Goal: Check status: Check status

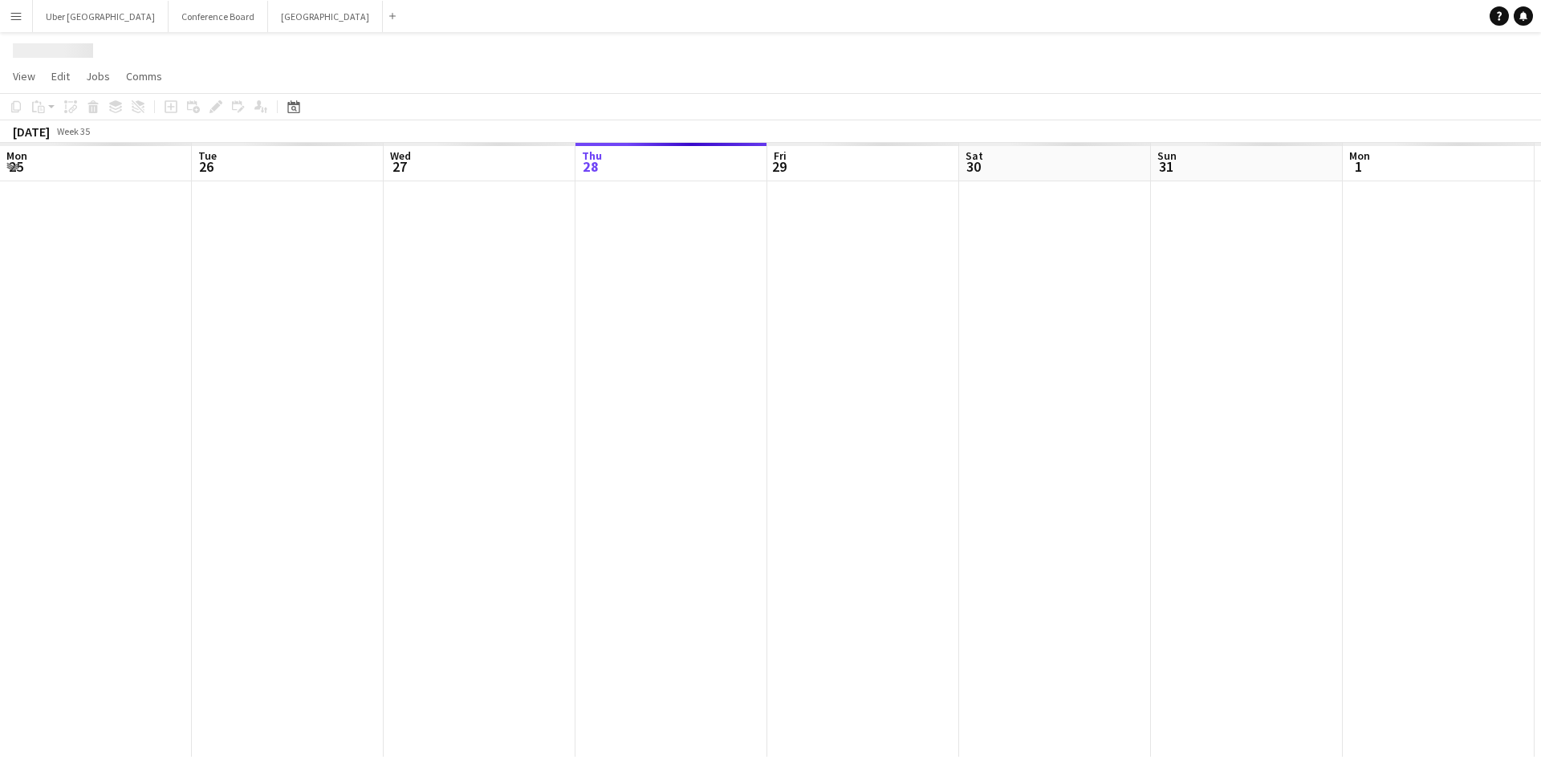
scroll to position [0, 383]
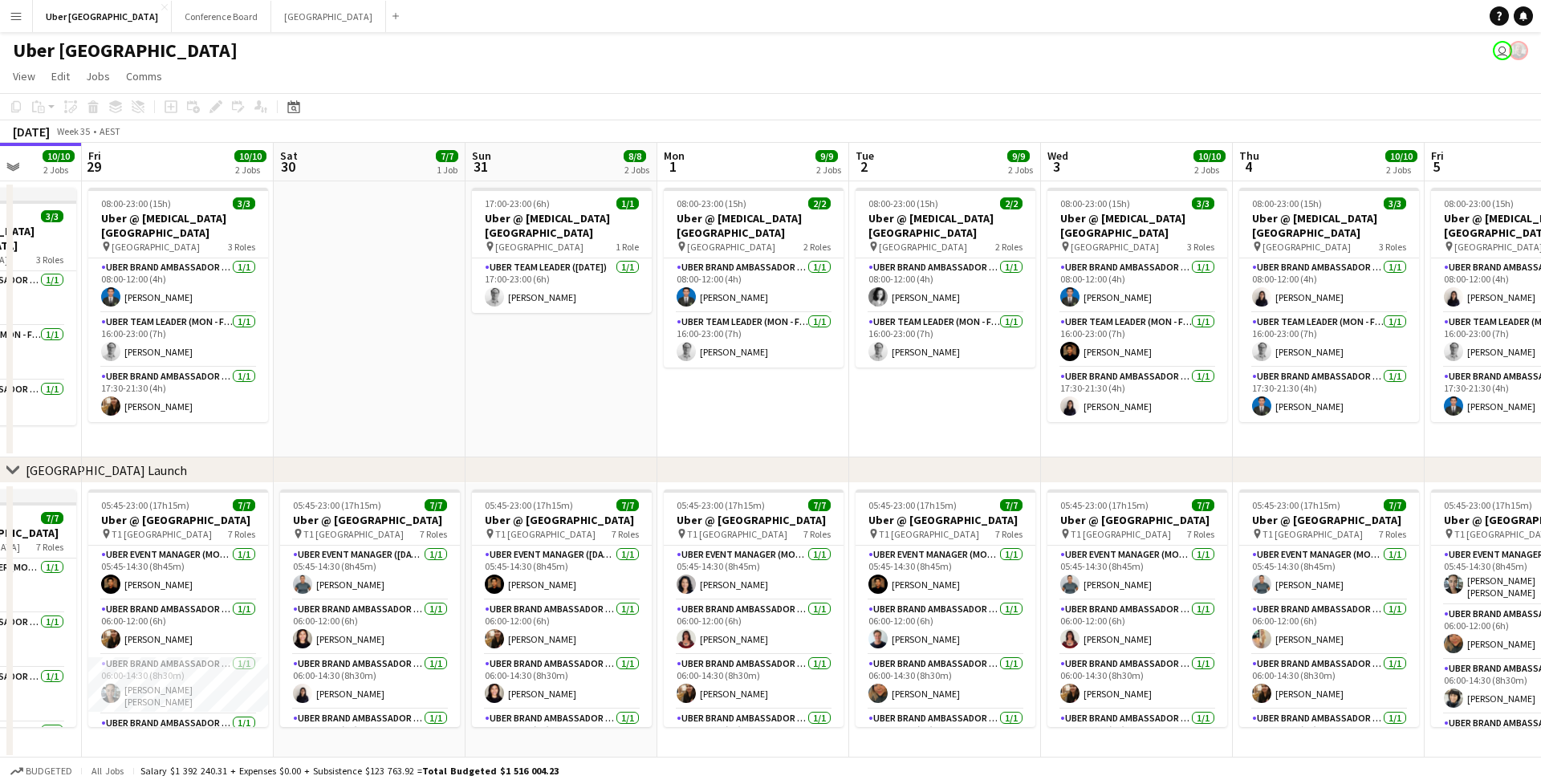
drag, startPoint x: 1372, startPoint y: 440, endPoint x: 1071, endPoint y: 437, distance: 301.0
click at [1071, 437] on app-calendar-viewport "Mon 25 9/9 2 Jobs Tue 26 9/9 2 Jobs Wed 27 10/10 2 Jobs Thu 28 10/10 2 Jobs Fri…" at bounding box center [770, 451] width 1541 height 616
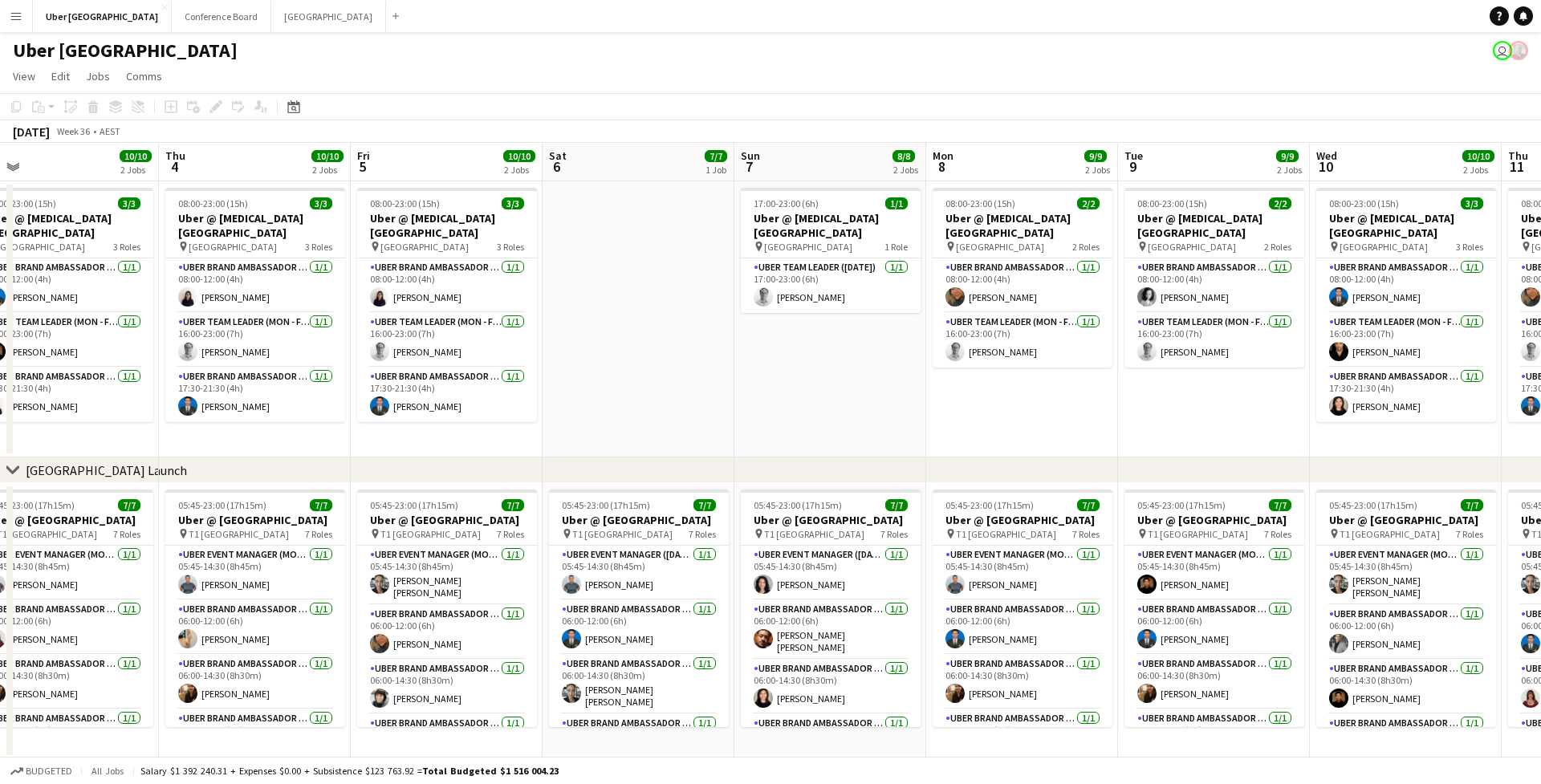
scroll to position [0, 627]
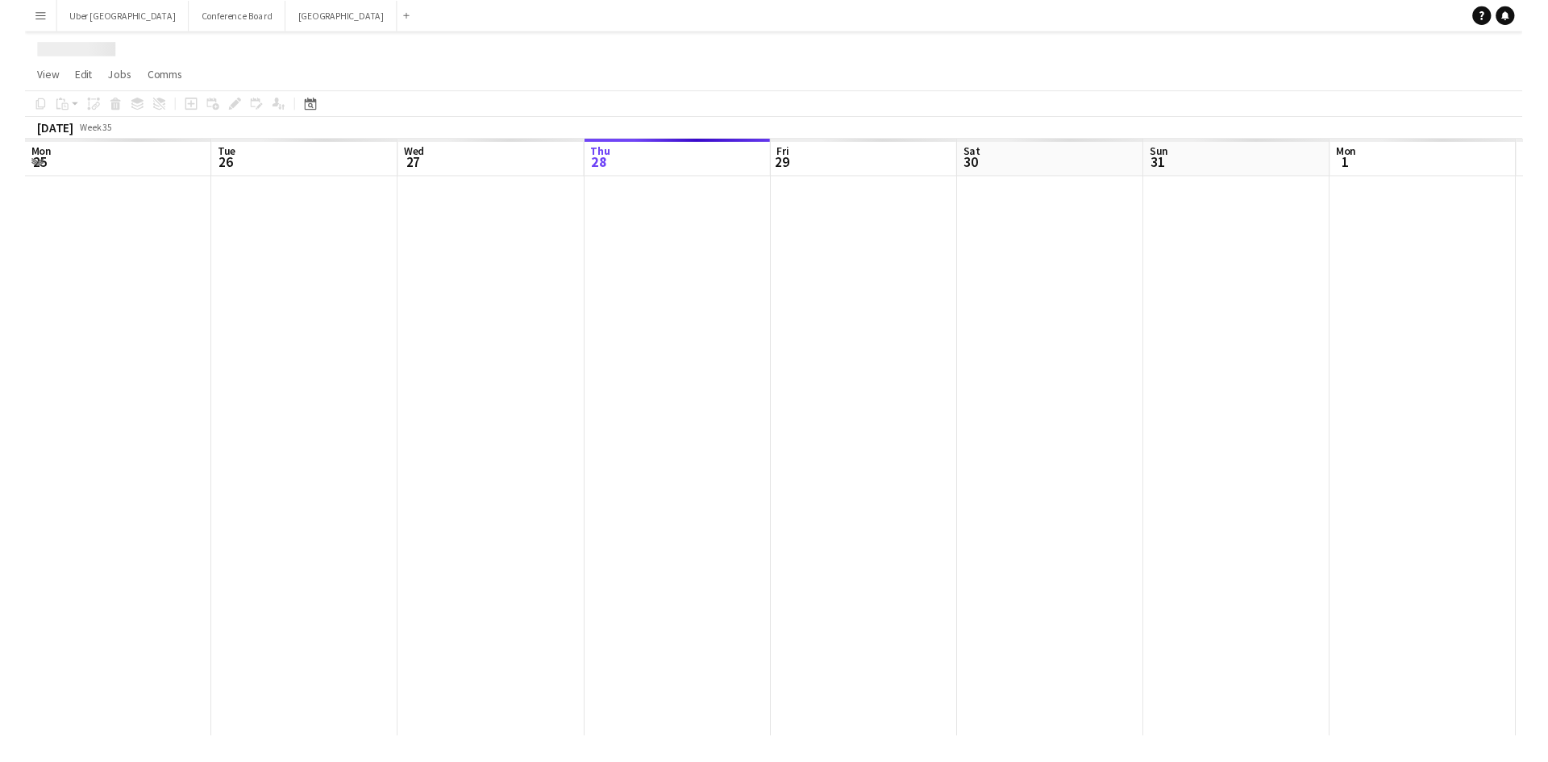
scroll to position [0, 385]
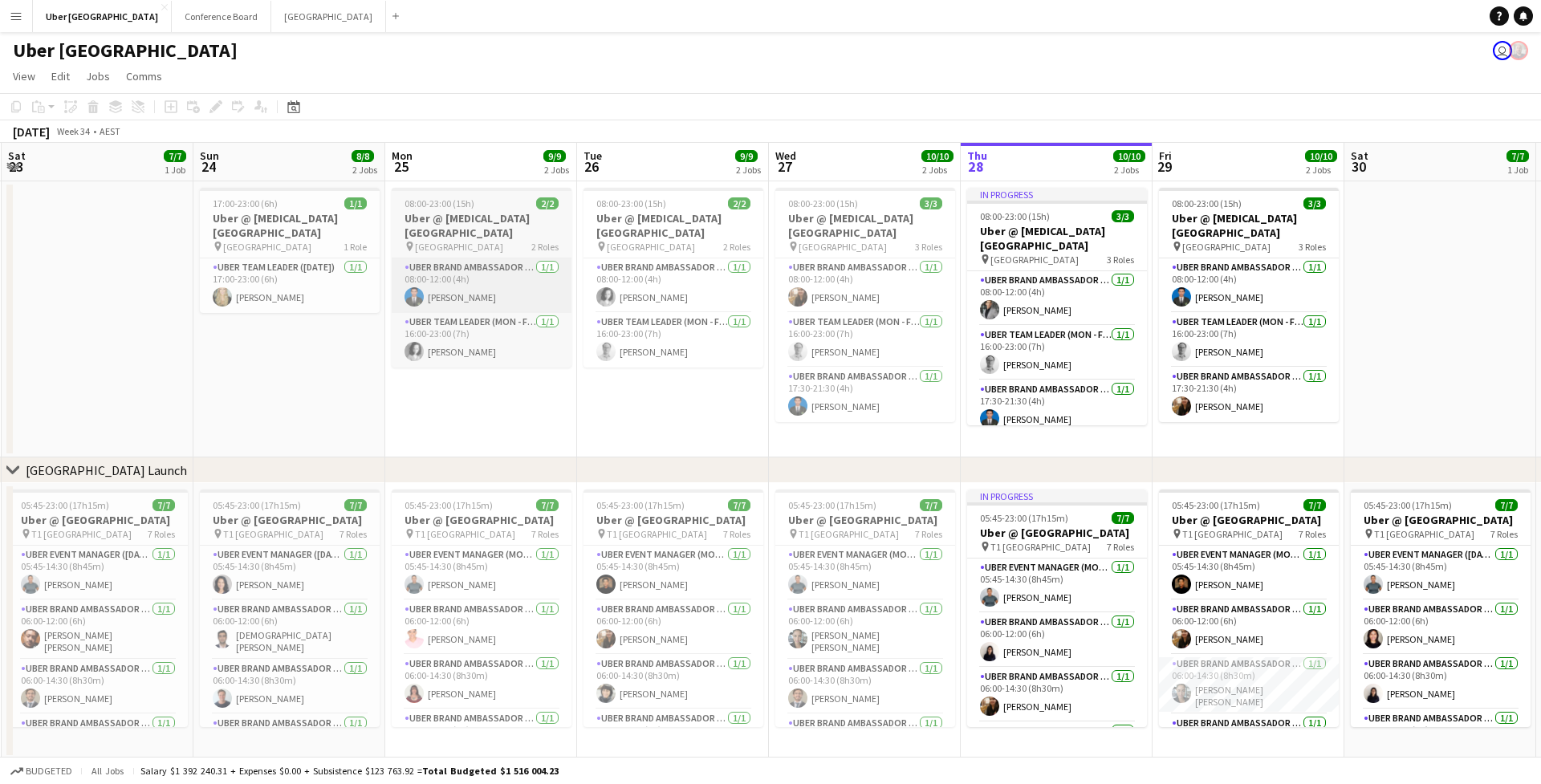
scroll to position [0, 381]
click at [1185, 699] on app-user-avatar at bounding box center [1182, 692] width 19 height 19
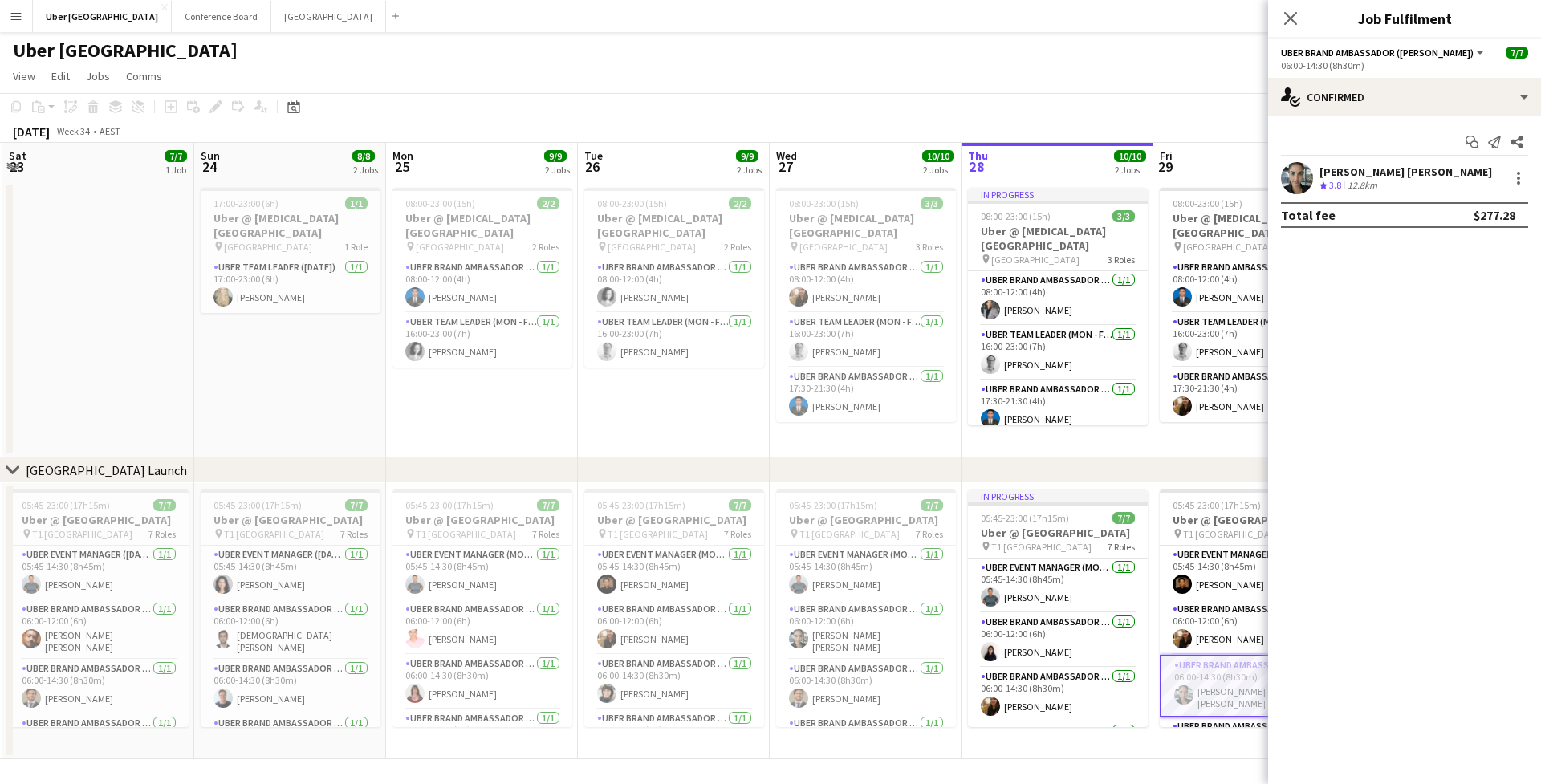
click at [1307, 163] on div at bounding box center [1297, 178] width 32 height 32
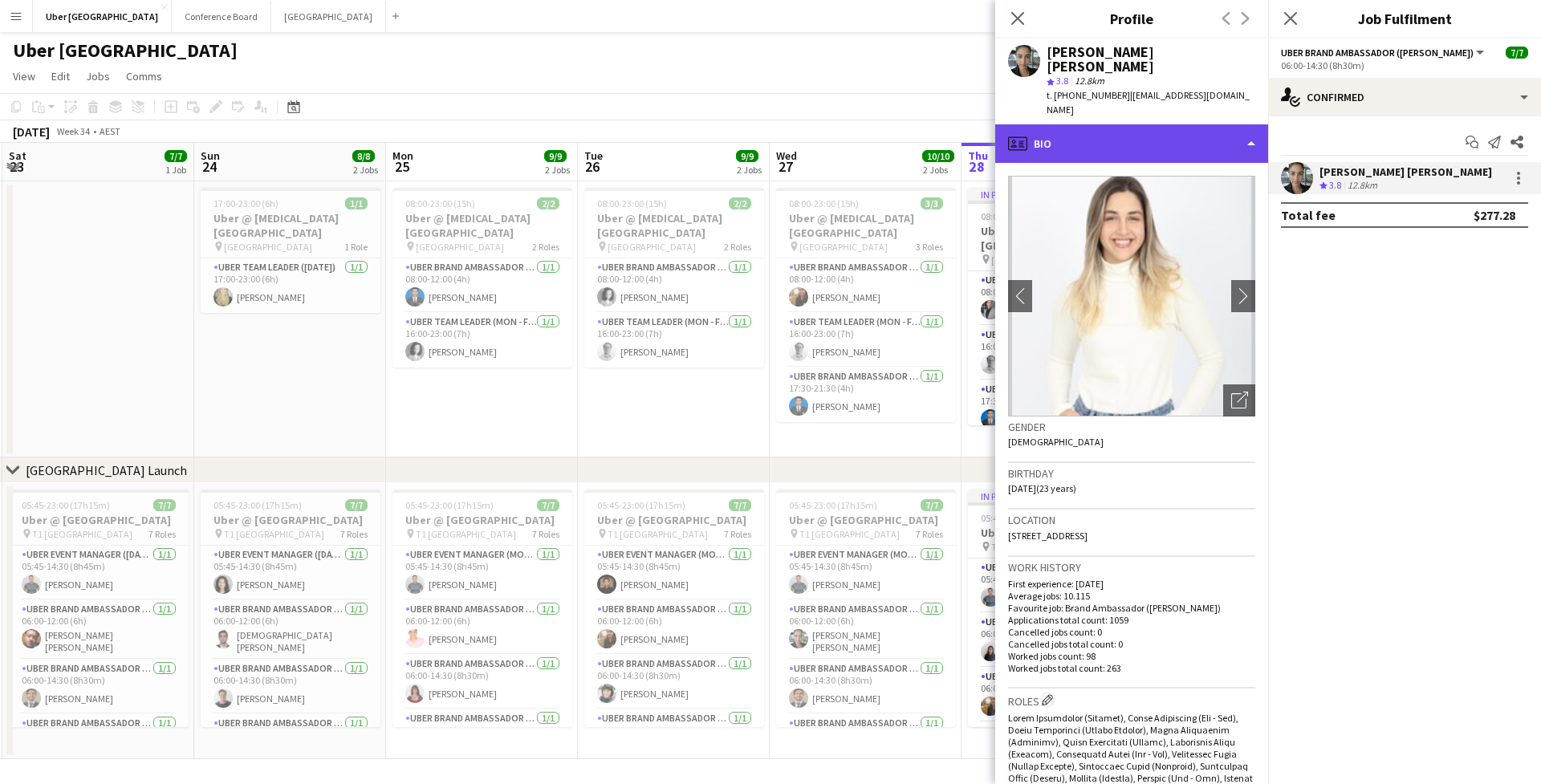
click at [1068, 125] on div "profile Bio" at bounding box center [1132, 143] width 273 height 39
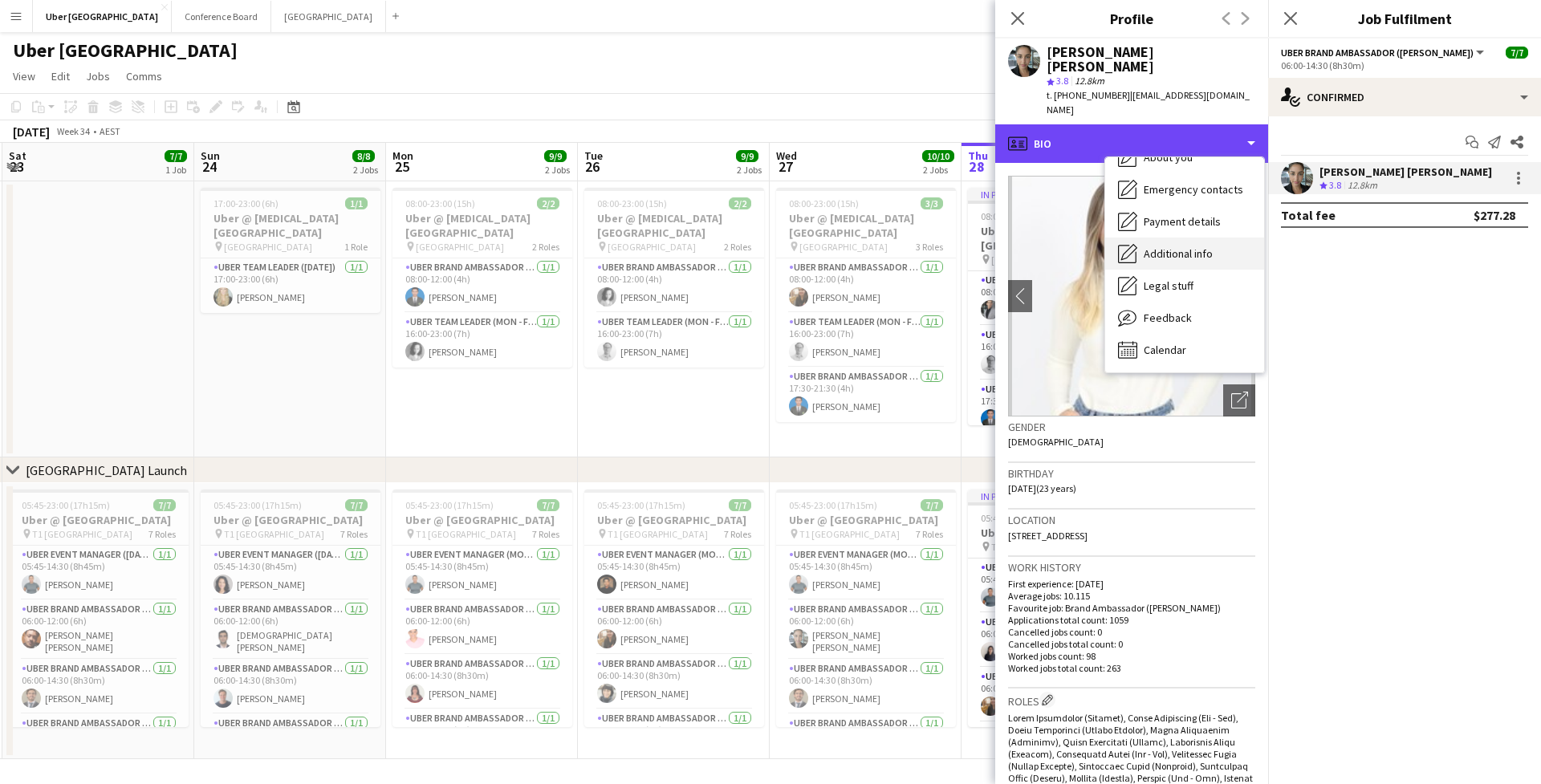
scroll to position [118, 0]
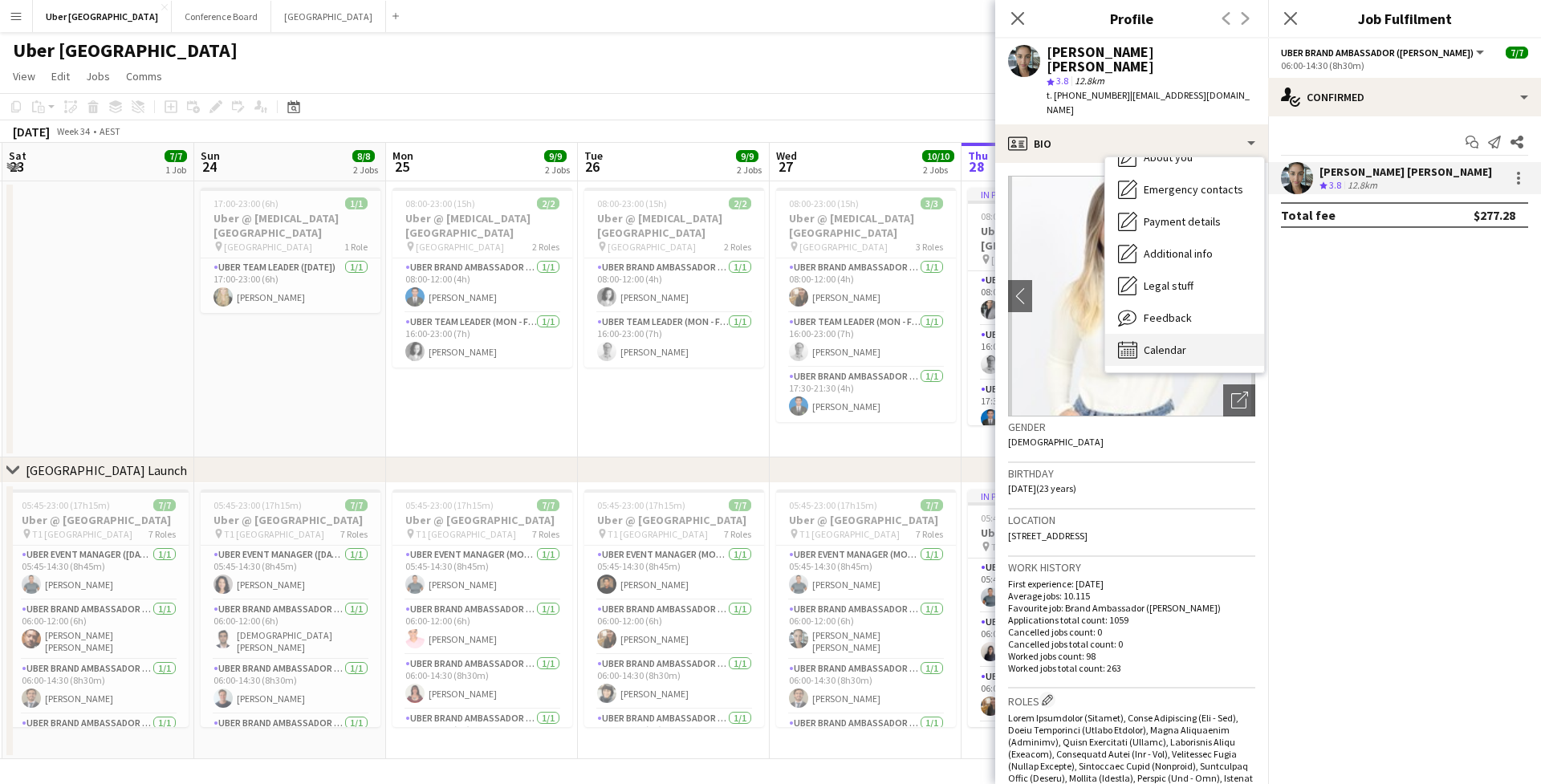
click at [1166, 342] on span "Calendar" at bounding box center [1165, 349] width 43 height 15
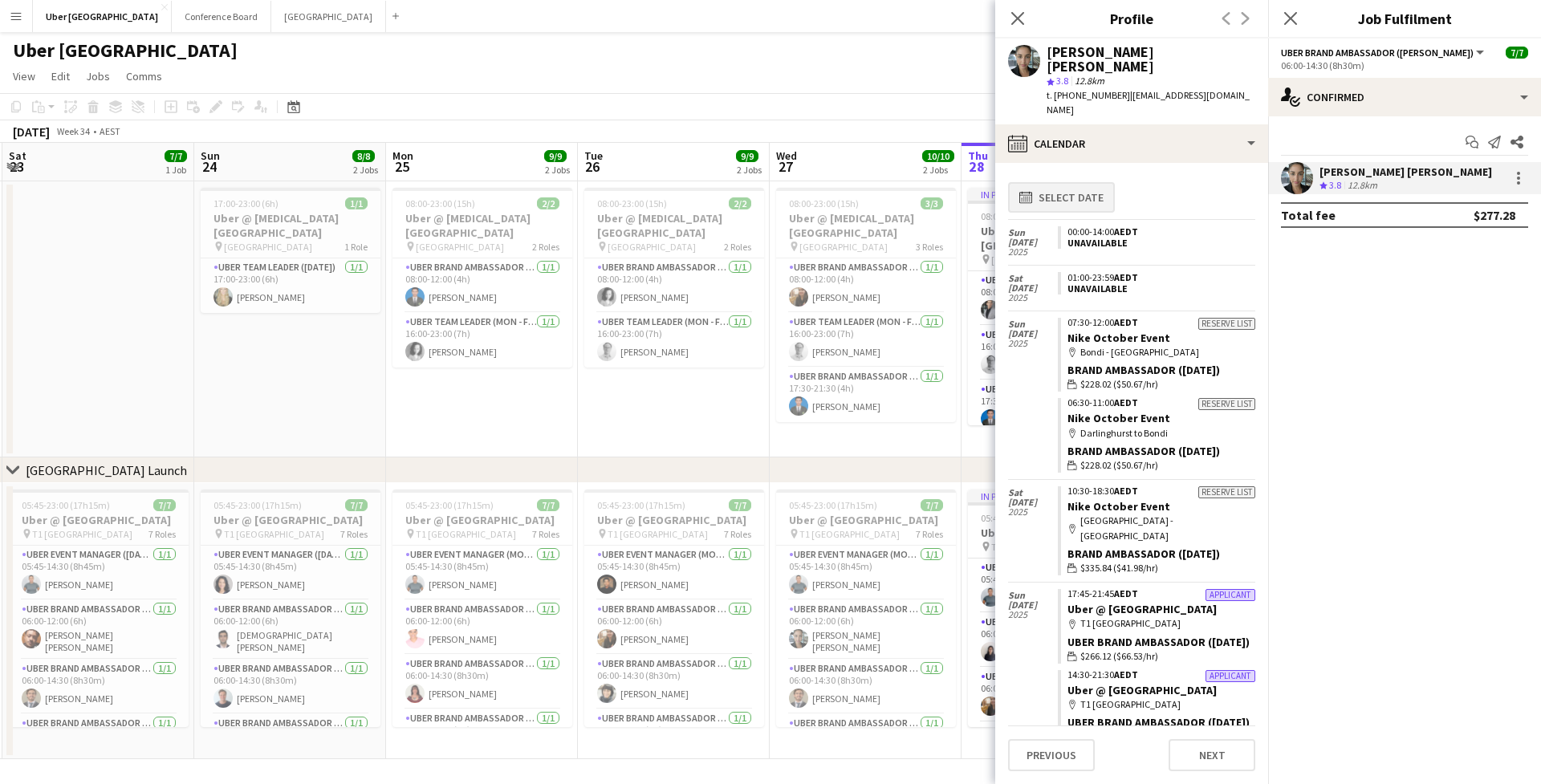
click at [1063, 182] on button "calendar-full Select date" at bounding box center [1061, 197] width 107 height 31
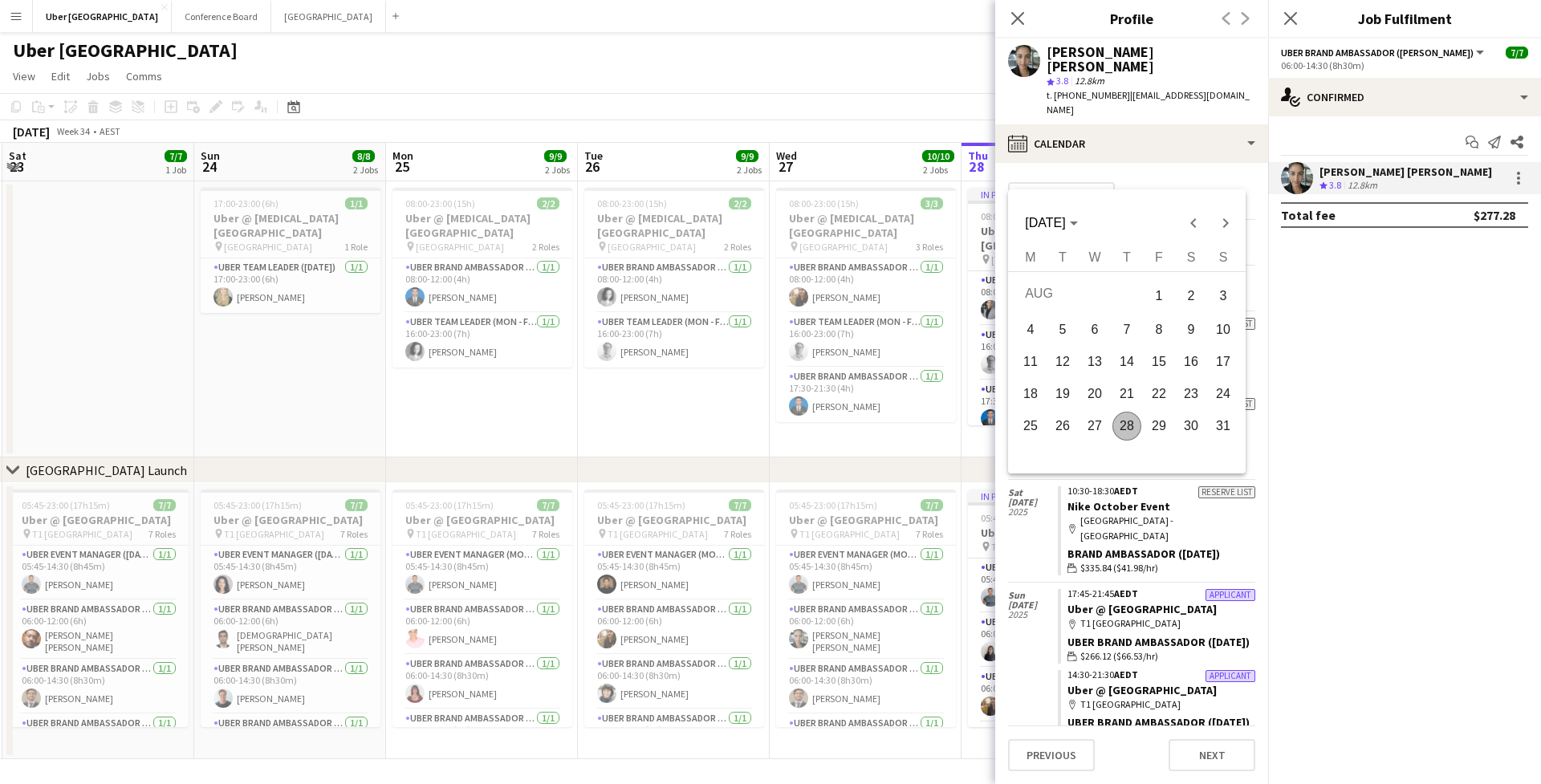
scroll to position [0, 0]
click at [1343, 298] on div at bounding box center [770, 392] width 1541 height 784
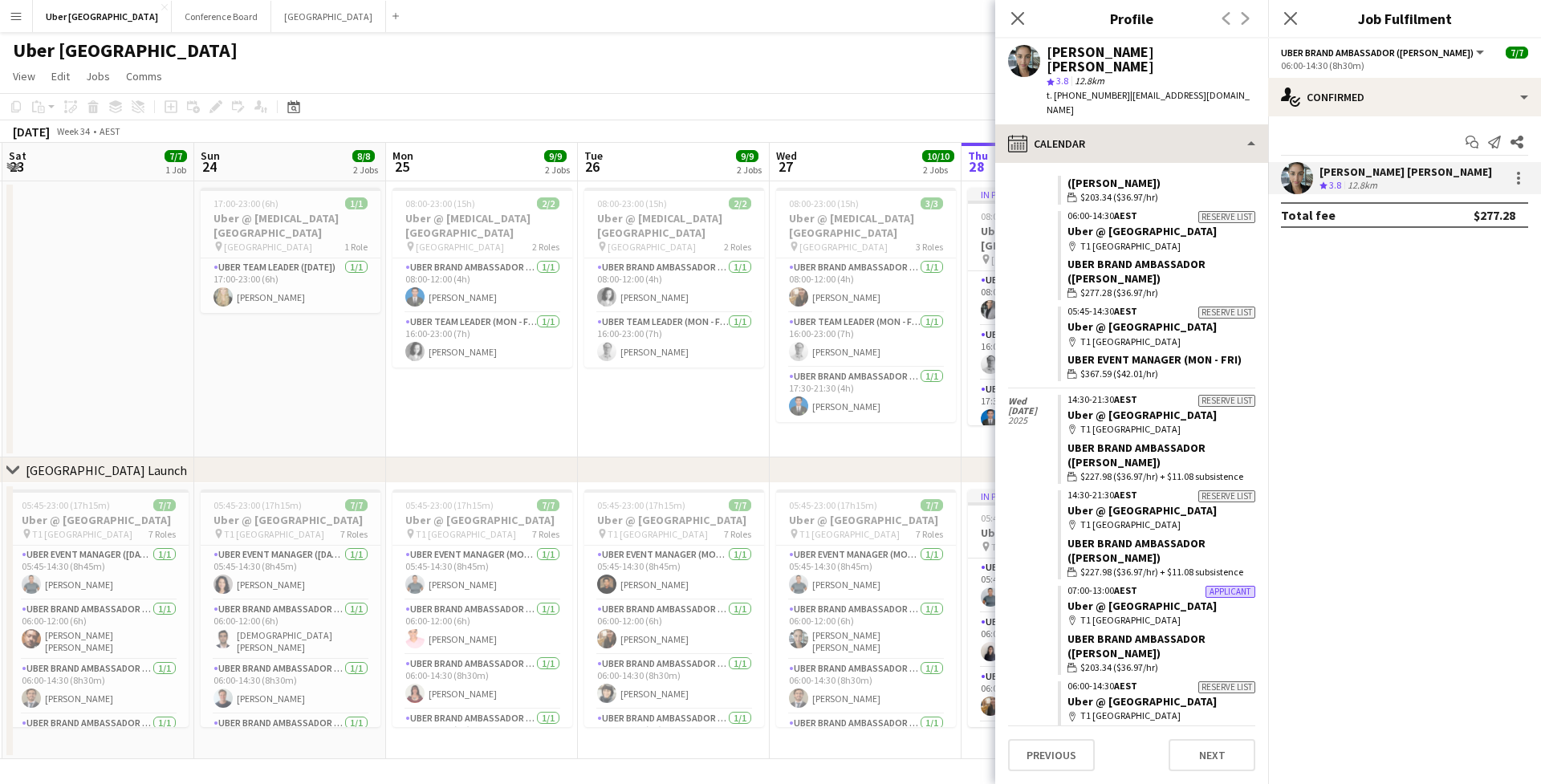
scroll to position [4790, 0]
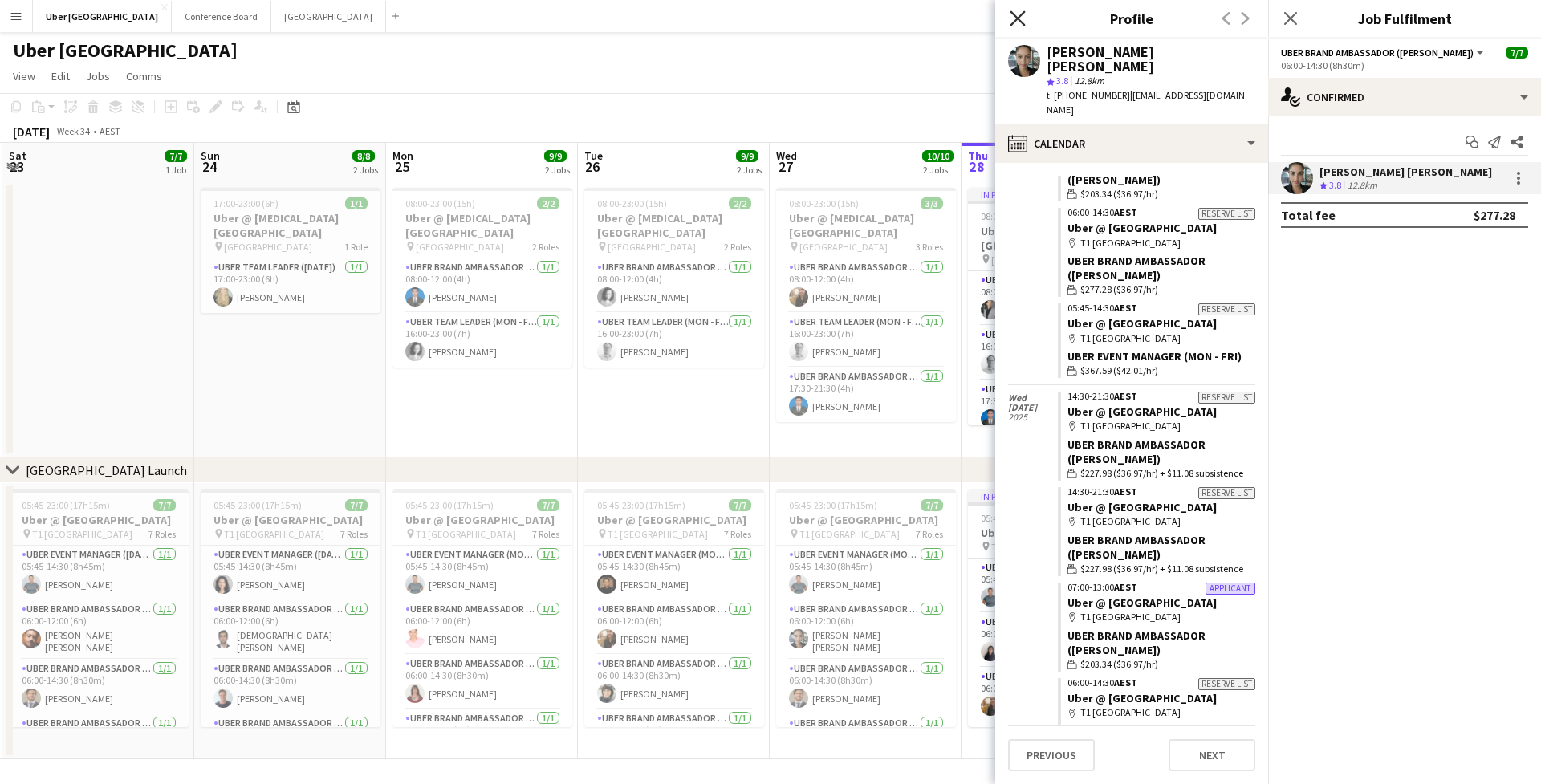
click at [1025, 19] on icon "Close pop-in" at bounding box center [1016, 17] width 15 height 15
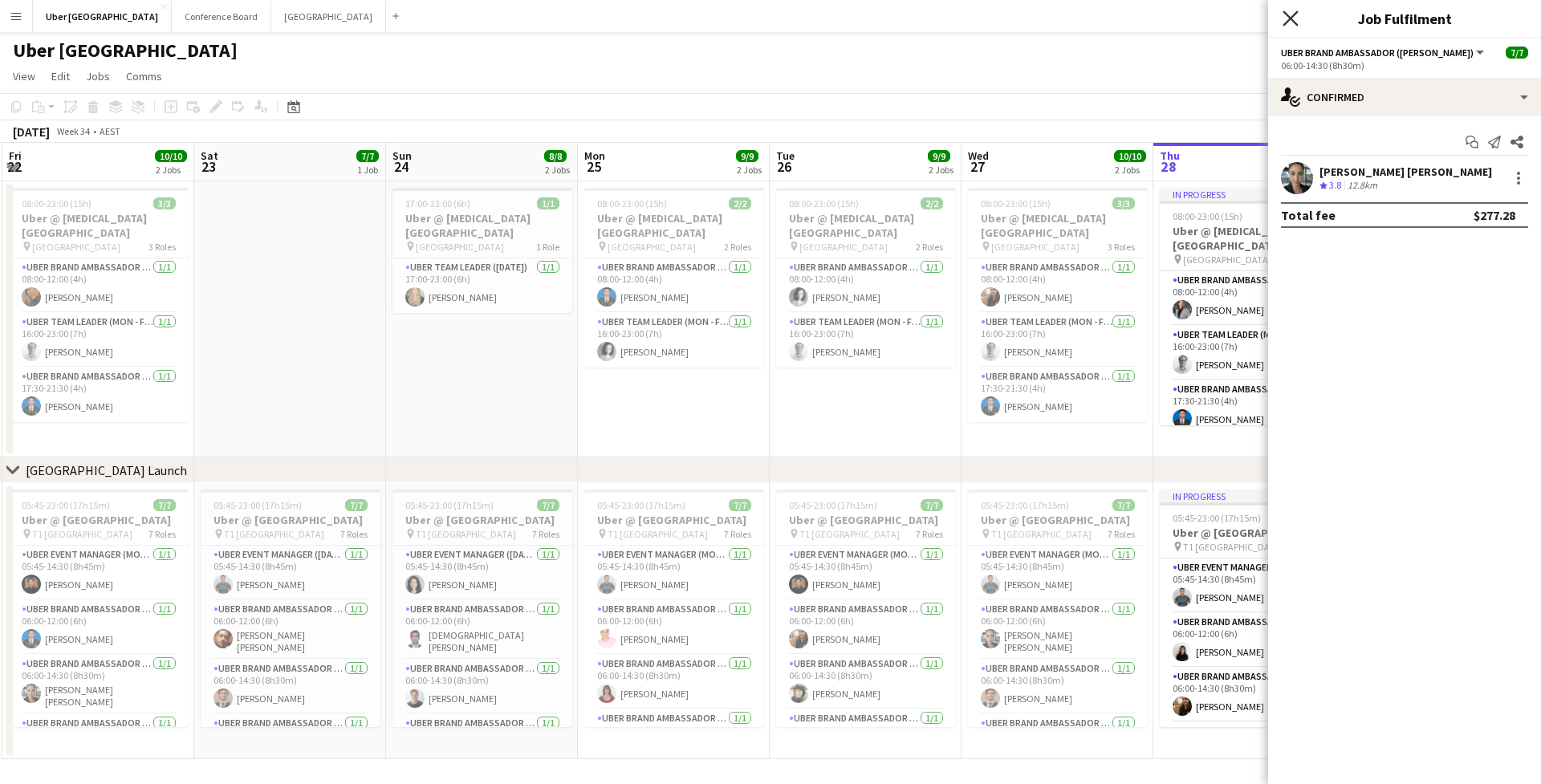
click at [1290, 25] on icon "Close pop-in" at bounding box center [1289, 17] width 15 height 15
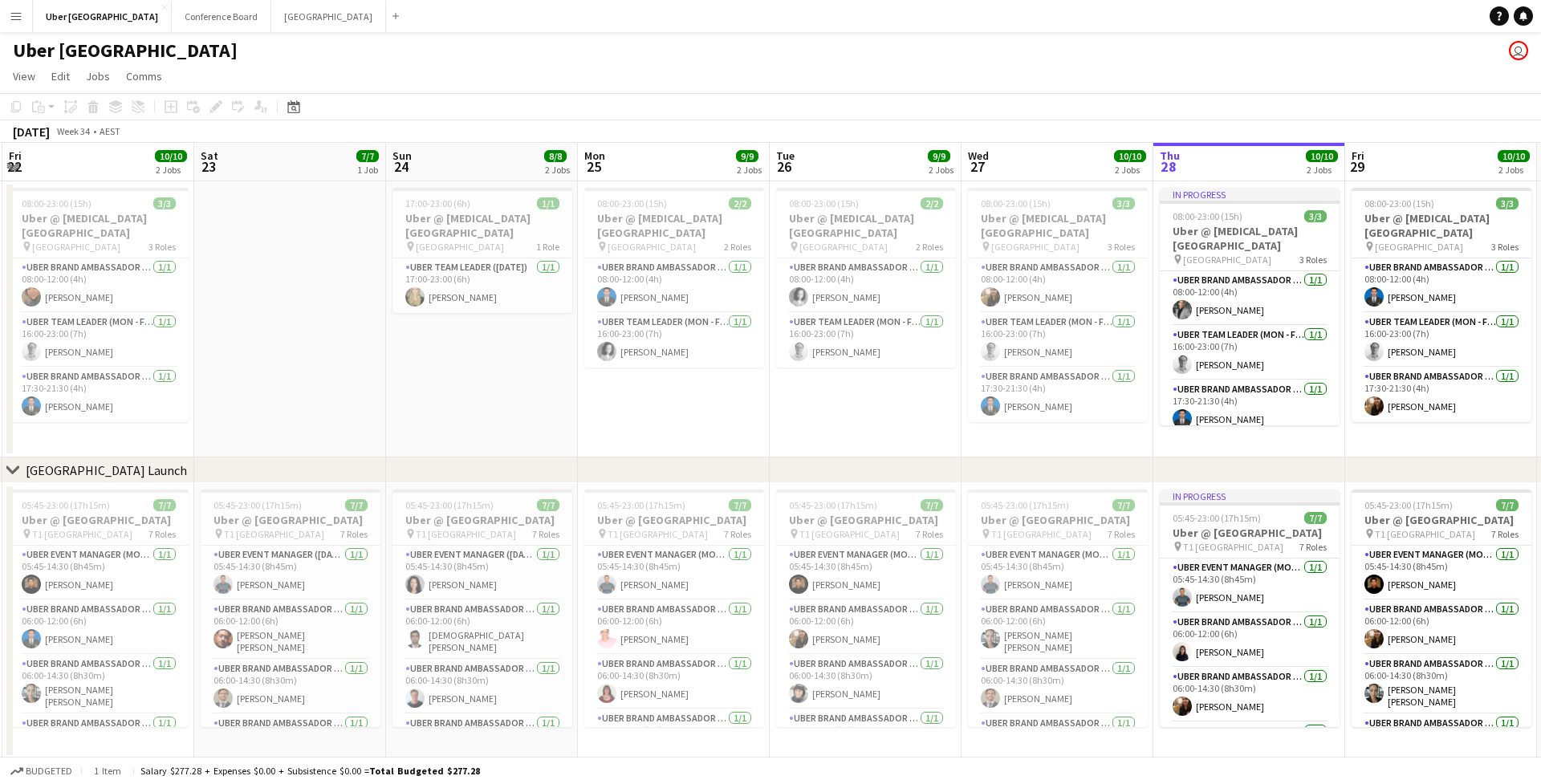
click at [1361, 430] on app-date-cell "08:00-23:00 (15h) 3/3 Uber @ [MEDICAL_DATA][GEOGRAPHIC_DATA] pin Sydney Airport…" at bounding box center [1440, 318] width 192 height 276
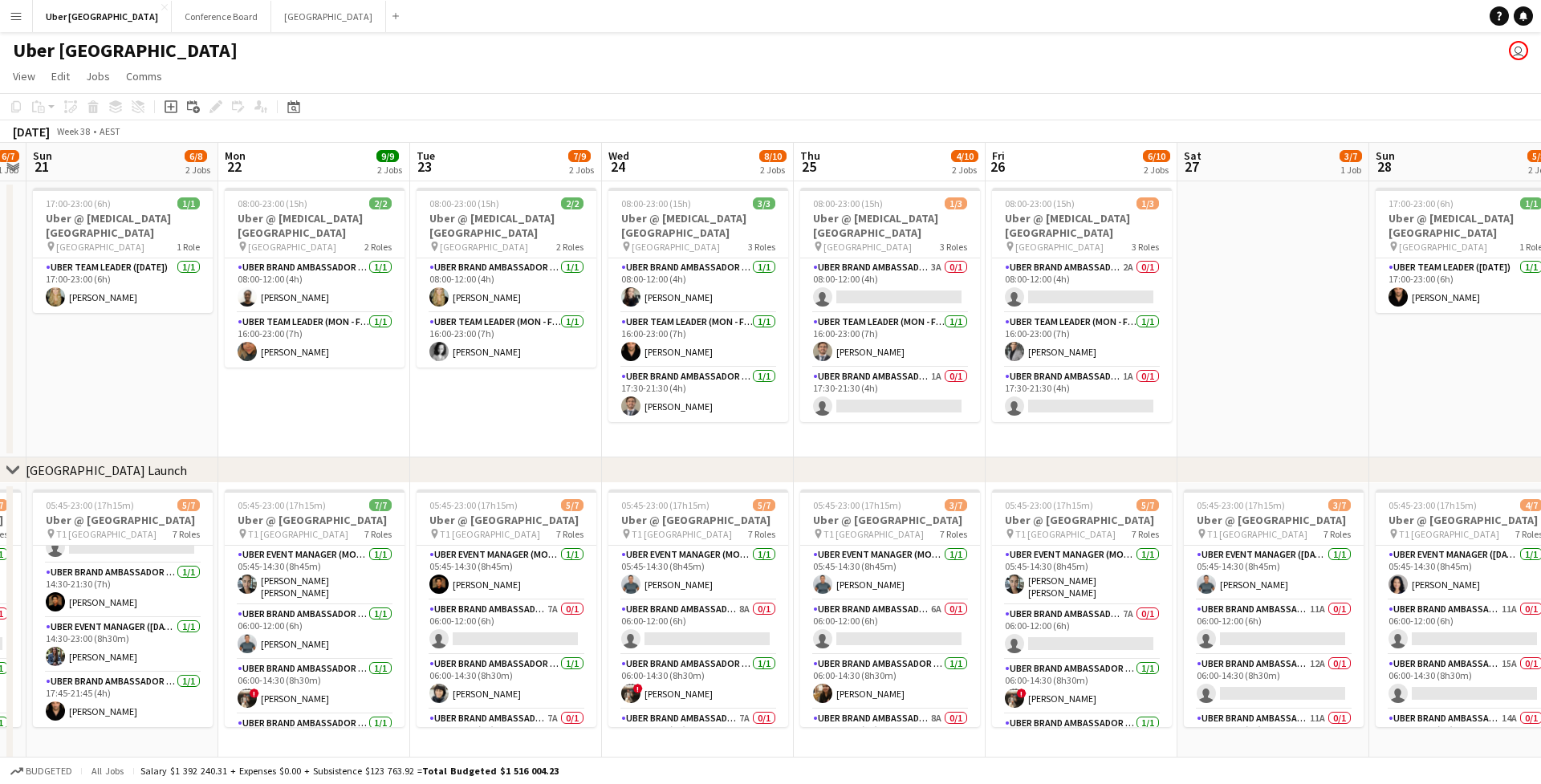
scroll to position [0, 790]
